Goal: Task Accomplishment & Management: Use online tool/utility

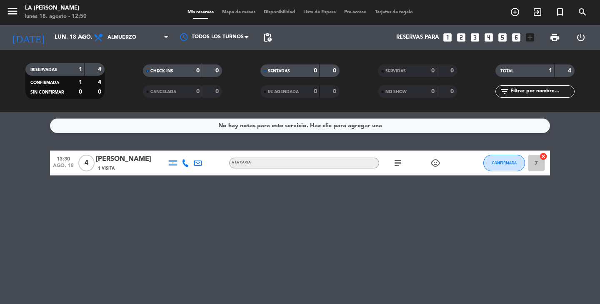
click at [242, 244] on div "No hay notas para este servicio. Haz clic para agregar una 13:30 [DATE] 4 [PERS…" at bounding box center [300, 208] width 600 height 192
drag, startPoint x: 0, startPoint y: 137, endPoint x: 184, endPoint y: 224, distance: 203.4
click at [184, 224] on div "No hay notas para este servicio. Haz clic para agregar una 13:30 [DATE] 4 [PERS…" at bounding box center [300, 208] width 600 height 192
click at [399, 168] on div "subject child_care" at bounding box center [416, 163] width 75 height 25
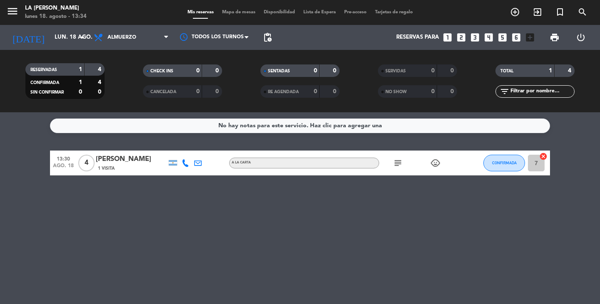
click at [399, 167] on icon "subject" at bounding box center [398, 163] width 10 height 10
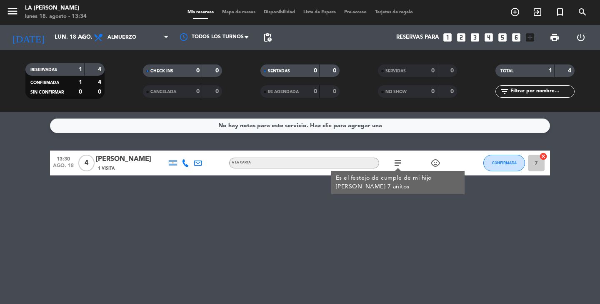
click at [399, 167] on icon "subject" at bounding box center [398, 163] width 10 height 10
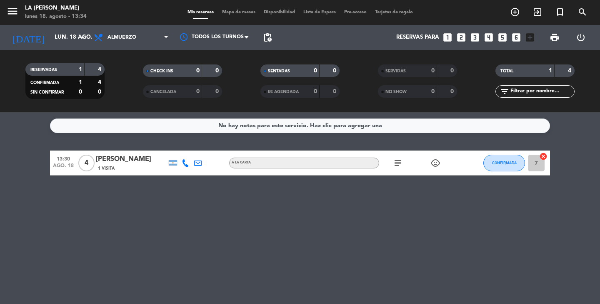
click at [399, 167] on icon "subject" at bounding box center [398, 163] width 10 height 10
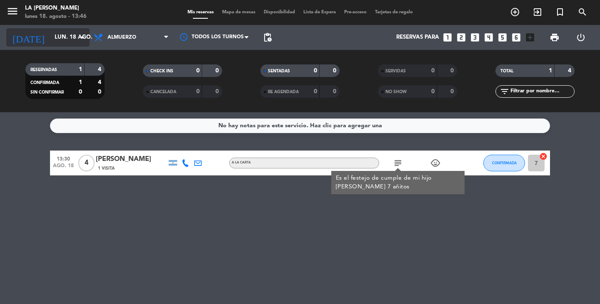
click at [70, 35] on input "lun. 18 ago." at bounding box center [86, 37] width 73 height 15
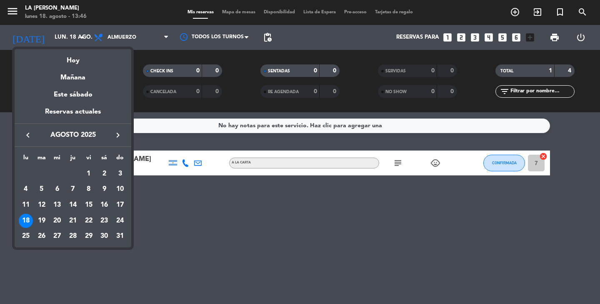
click at [104, 33] on div at bounding box center [300, 152] width 600 height 304
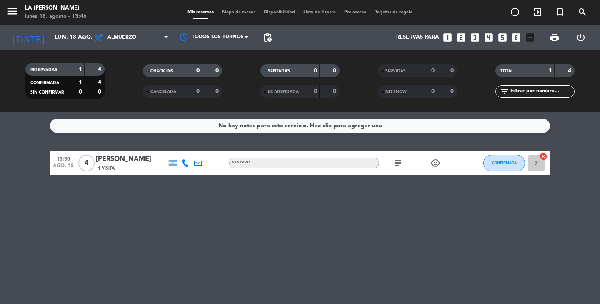
click at [104, 33] on icon at bounding box center [99, 37] width 12 height 10
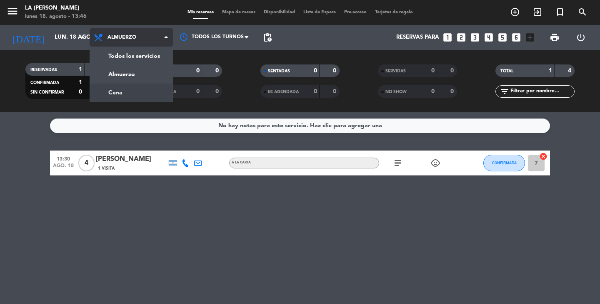
click at [143, 94] on div "menu LA [PERSON_NAME] [DATE] 18. agosto - 13:46 Mis reservas Mapa de mesas Disp…" at bounding box center [300, 56] width 600 height 112
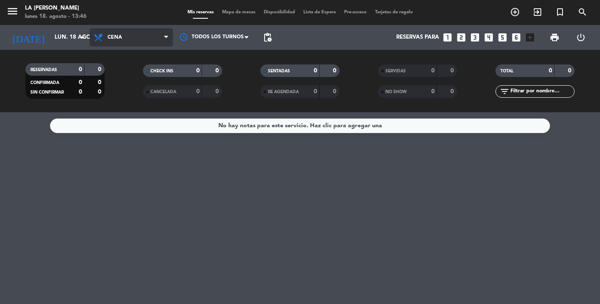
drag, startPoint x: 148, startPoint y: 32, endPoint x: 132, endPoint y: 60, distance: 31.7
click at [147, 35] on span "Cena" at bounding box center [131, 37] width 83 height 18
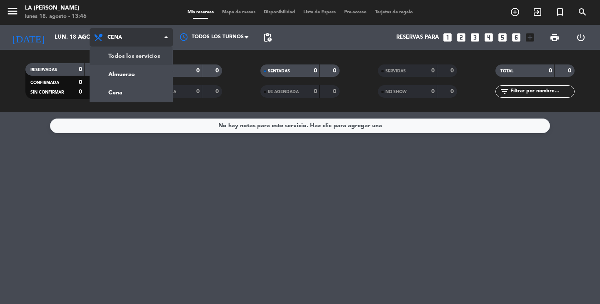
click at [128, 54] on div "menu LA [PERSON_NAME] [DATE] 18. agosto - 13:46 Mis reservas Mapa de mesas Disp…" at bounding box center [300, 56] width 600 height 112
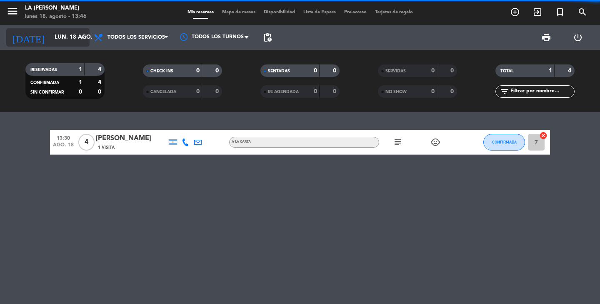
click at [83, 33] on icon "arrow_drop_down" at bounding box center [82, 37] width 10 height 10
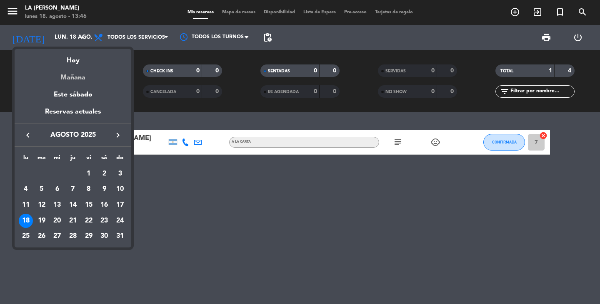
click at [60, 78] on div "Mañana" at bounding box center [73, 74] width 117 height 17
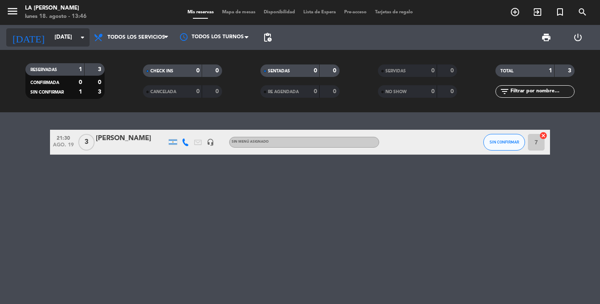
click at [67, 37] on input "[DATE]" at bounding box center [86, 37] width 73 height 15
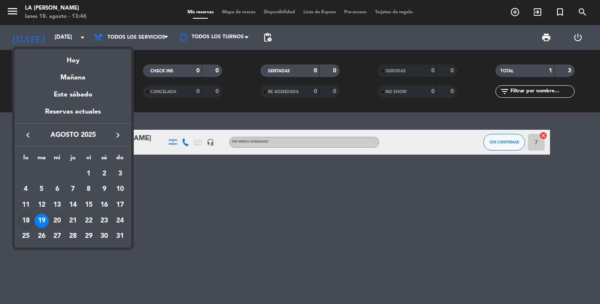
click at [58, 219] on div "20" at bounding box center [57, 221] width 14 height 14
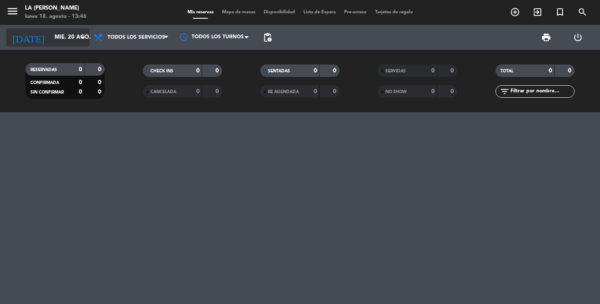
click at [79, 36] on icon "arrow_drop_down" at bounding box center [82, 37] width 10 height 10
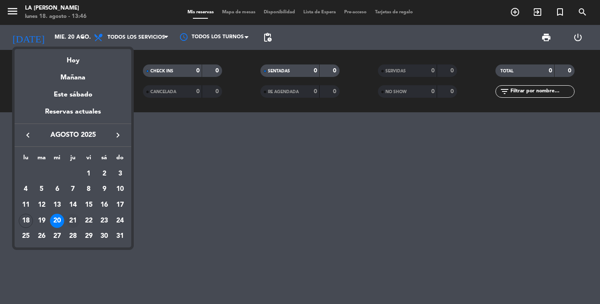
click at [72, 216] on div "21" at bounding box center [73, 221] width 14 height 14
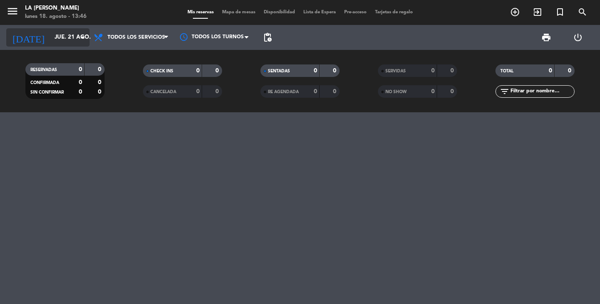
click at [70, 31] on input "jue. 21 ago." at bounding box center [86, 37] width 73 height 15
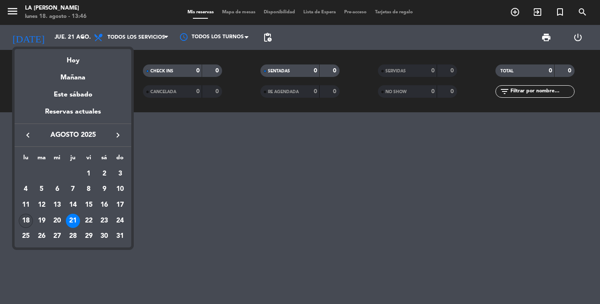
click at [28, 220] on div "18" at bounding box center [26, 221] width 14 height 14
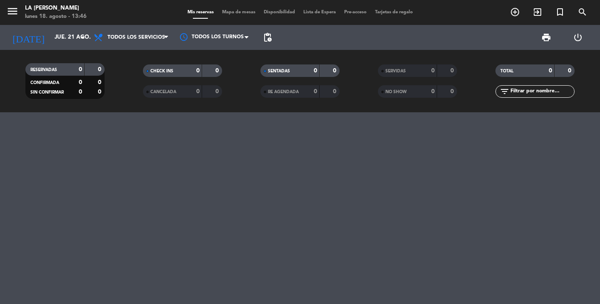
type input "lun. 18 ago."
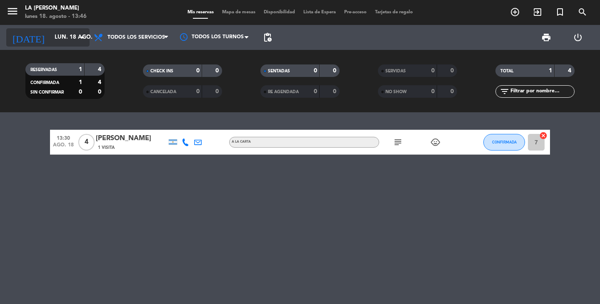
drag, startPoint x: 83, startPoint y: 27, endPoint x: 80, endPoint y: 31, distance: 5.0
click at [82, 28] on div "[DATE] [DATE] arrow_drop_down" at bounding box center [47, 37] width 83 height 25
click at [80, 32] on input "lun. 18 ago." at bounding box center [86, 37] width 73 height 15
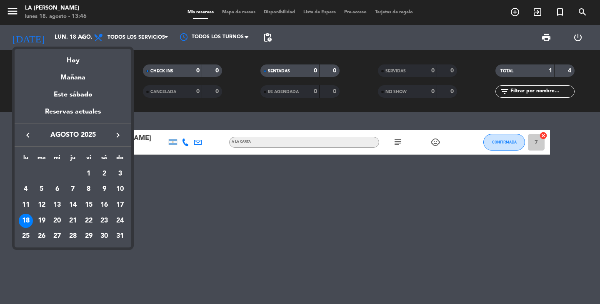
drag, startPoint x: 242, startPoint y: 239, endPoint x: 232, endPoint y: 242, distance: 9.9
click at [242, 239] on div at bounding box center [300, 152] width 600 height 304
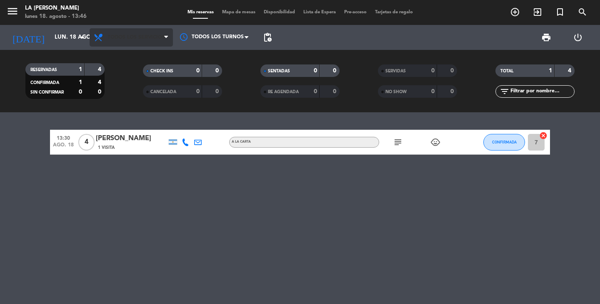
click at [132, 46] on span "Todos los servicios" at bounding box center [131, 37] width 83 height 18
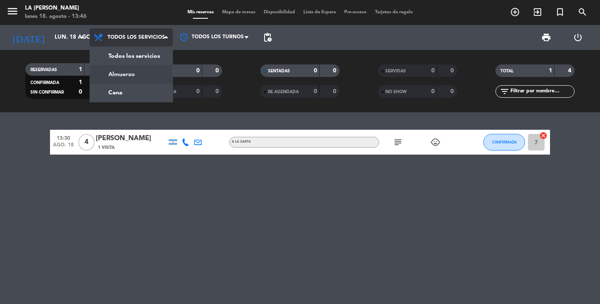
click at [136, 77] on div "menu LA [PERSON_NAME] [DATE] 18. agosto - 13:46 Mis reservas Mapa de mesas Disp…" at bounding box center [300, 56] width 600 height 112
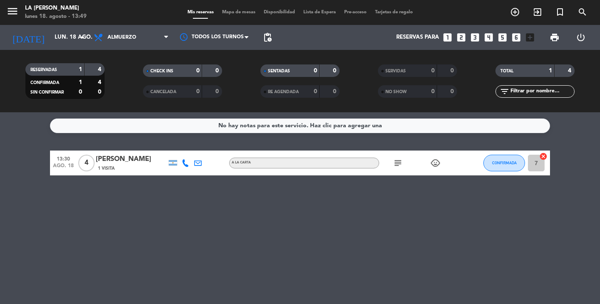
click at [363, 269] on div "No hay notas para este servicio. Haz clic para agregar una 13:30 [DATE] 4 [PERS…" at bounding box center [300, 208] width 600 height 192
click at [394, 159] on icon "subject" at bounding box center [398, 163] width 10 height 10
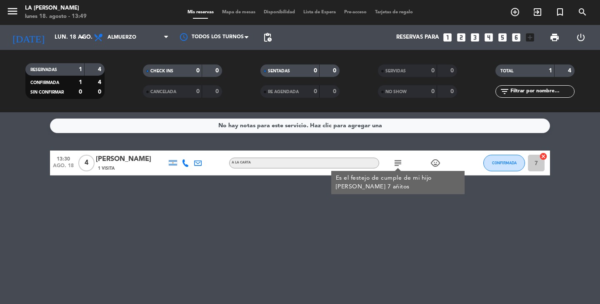
click at [231, 218] on div "No hay notas para este servicio. Haz clic para agregar una 13:30 [DATE] 4 [PERS…" at bounding box center [300, 208] width 600 height 192
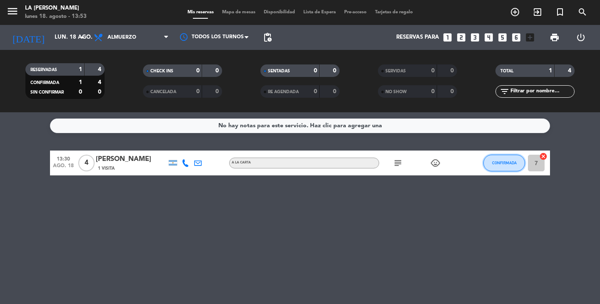
click at [513, 163] on span "CONFIRMADA" at bounding box center [504, 163] width 25 height 5
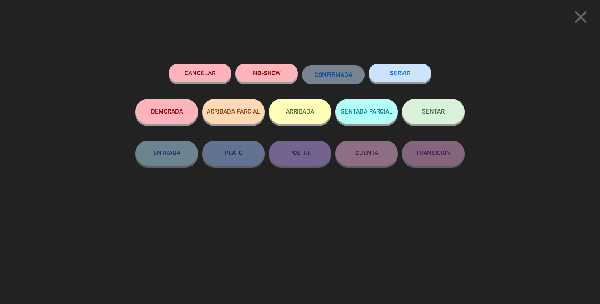
click at [314, 108] on button "ARRIBADA" at bounding box center [300, 111] width 62 height 25
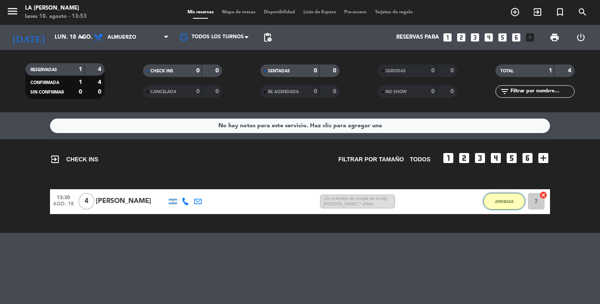
click at [506, 198] on button "ARRIBADA" at bounding box center [504, 201] width 42 height 17
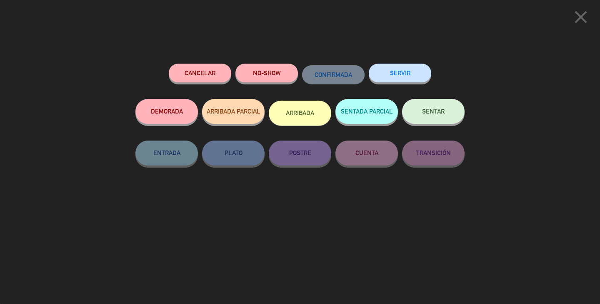
drag, startPoint x: 432, startPoint y: 107, endPoint x: 352, endPoint y: 254, distance: 167.3
click at [432, 107] on button "SENTAR" at bounding box center [433, 111] width 62 height 25
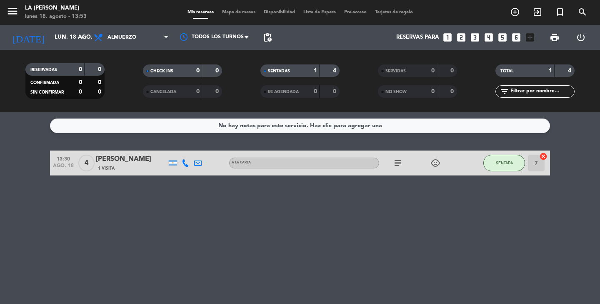
click at [32, 241] on div "No hay notas para este servicio. Haz clic para agregar una 13:30 [DATE] 4 [PERS…" at bounding box center [300, 208] width 600 height 192
click at [71, 222] on div "No hay notas para este servicio. Haz clic para agregar una 13:30 [DATE] 4 [PERS…" at bounding box center [300, 208] width 600 height 192
drag, startPoint x: 19, startPoint y: 149, endPoint x: 257, endPoint y: 281, distance: 272.1
click at [257, 281] on div "No hay notas para este servicio. Haz clic para agregar una 13:30 [DATE] 4 [PERS…" at bounding box center [300, 208] width 600 height 192
